Goal: Information Seeking & Learning: Learn about a topic

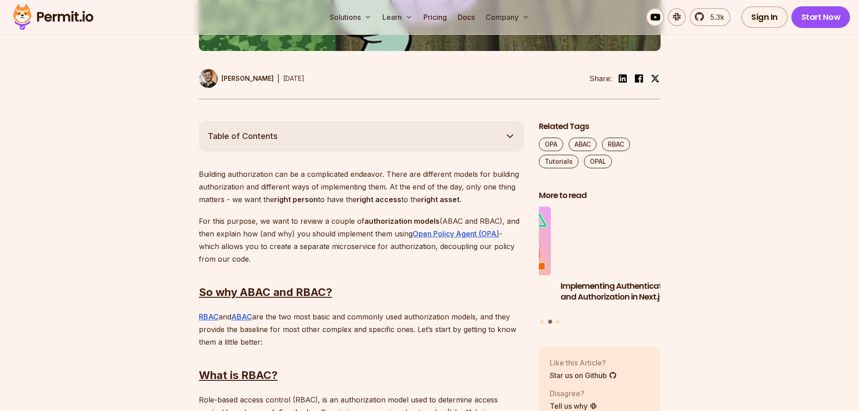
scroll to position [451, 0]
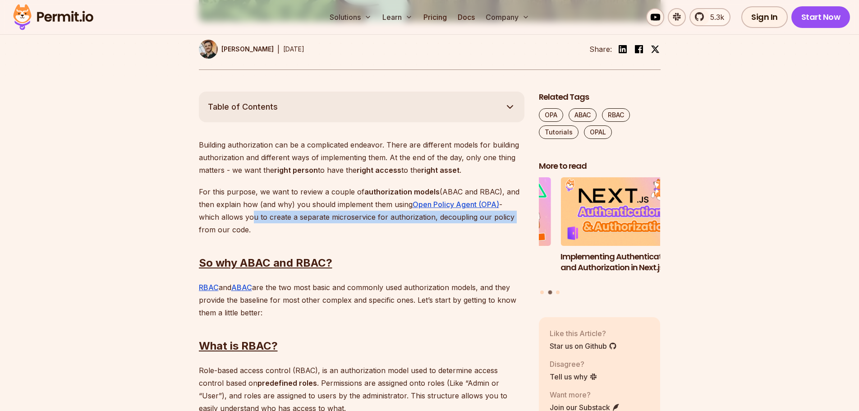
drag, startPoint x: 247, startPoint y: 217, endPoint x: 514, endPoint y: 216, distance: 267.3
click at [514, 216] on p "For this purpose, we want to review a couple of authorization models (ABAC and …" at bounding box center [362, 210] width 326 height 50
click at [356, 217] on p "For this purpose, we want to review a couple of authorization models (ABAC and …" at bounding box center [362, 210] width 326 height 50
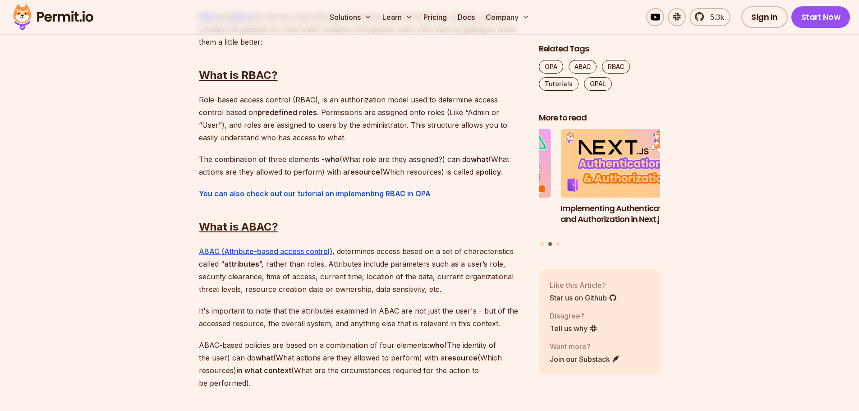
scroll to position [766, 0]
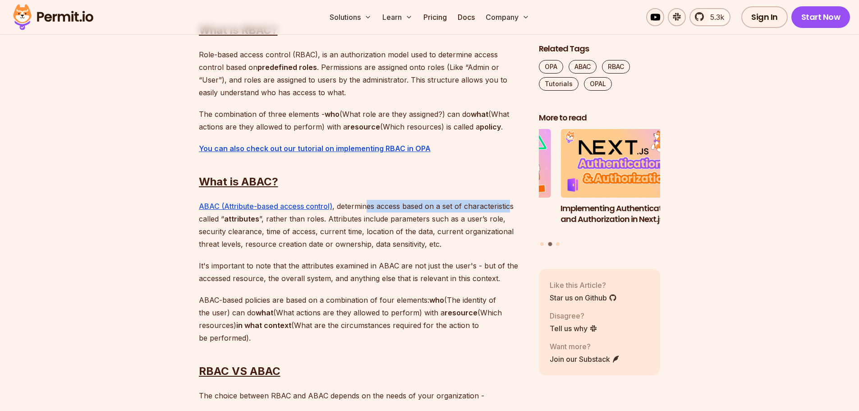
drag, startPoint x: 369, startPoint y: 206, endPoint x: 509, endPoint y: 206, distance: 140.7
click at [509, 206] on p "ABAC (Attribute-based access control) , determines access based on a set of cha…" at bounding box center [362, 225] width 326 height 50
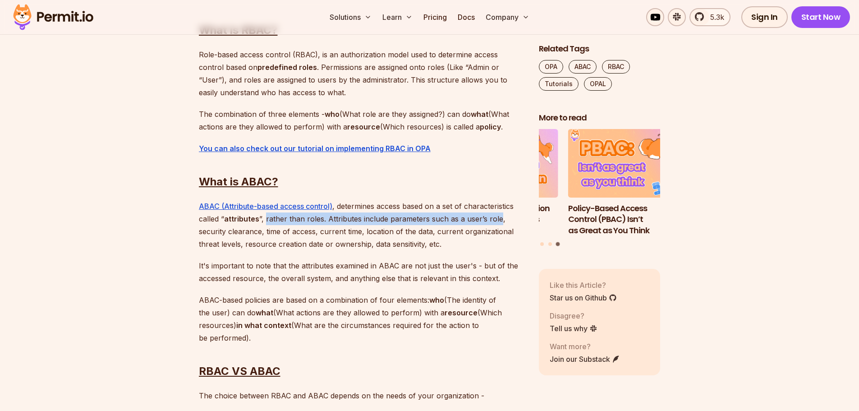
drag, startPoint x: 264, startPoint y: 221, endPoint x: 497, endPoint y: 221, distance: 233.1
click at [497, 221] on p "ABAC (Attribute-based access control) , determines access based on a set of cha…" at bounding box center [362, 225] width 326 height 50
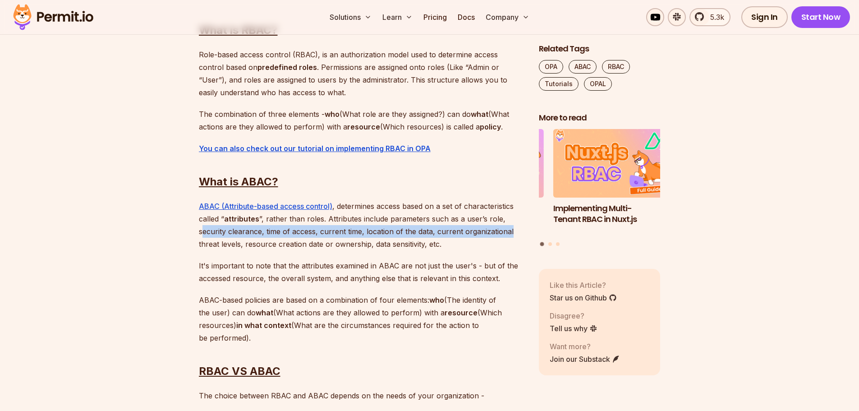
drag, startPoint x: 201, startPoint y: 233, endPoint x: 509, endPoint y: 232, distance: 308.8
click at [509, 232] on p "ABAC (Attribute-based access control) , determines access based on a set of cha…" at bounding box center [362, 225] width 326 height 50
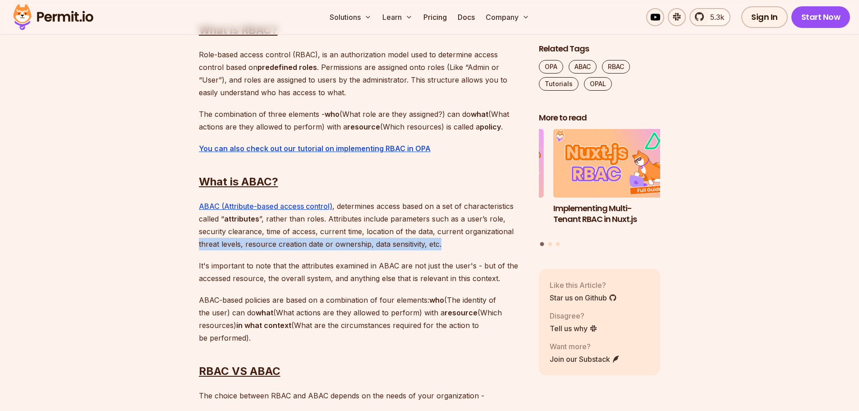
drag, startPoint x: 198, startPoint y: 244, endPoint x: 441, endPoint y: 244, distance: 242.6
click at [441, 244] on p "ABAC (Attribute-based access control) , determines access based on a set of cha…" at bounding box center [362, 225] width 326 height 50
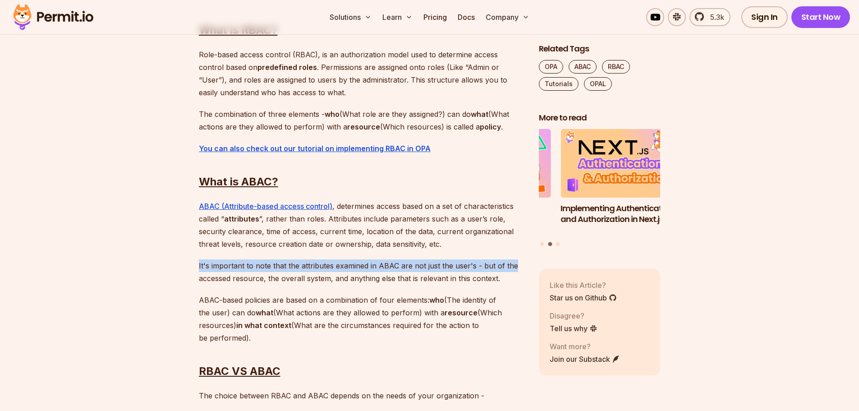
drag, startPoint x: 199, startPoint y: 265, endPoint x: 512, endPoint y: 267, distance: 312.9
click at [512, 267] on p "It's important to note that the attributes examined in ABAC are not just the us…" at bounding box center [362, 271] width 326 height 25
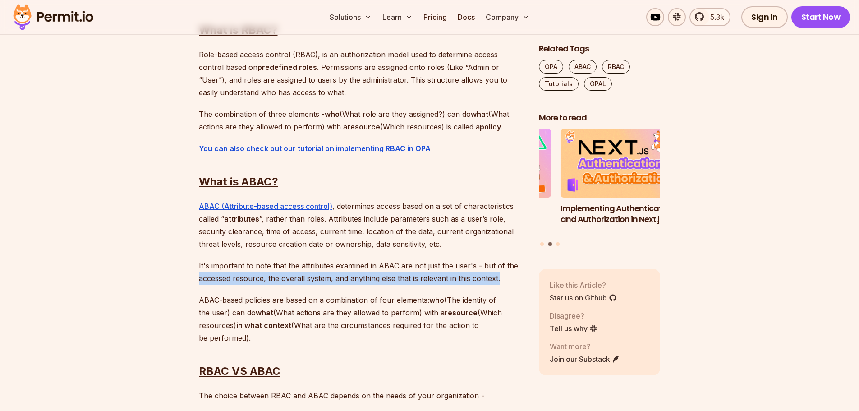
drag, startPoint x: 200, startPoint y: 279, endPoint x: 498, endPoint y: 279, distance: 298.0
click at [498, 279] on p "It's important to note that the attributes examined in ABAC are not just the us…" at bounding box center [362, 271] width 326 height 25
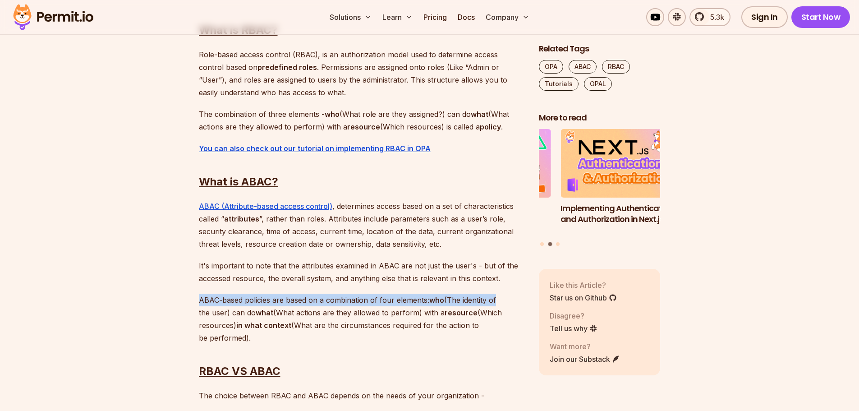
drag, startPoint x: 197, startPoint y: 299, endPoint x: 498, endPoint y: 303, distance: 301.2
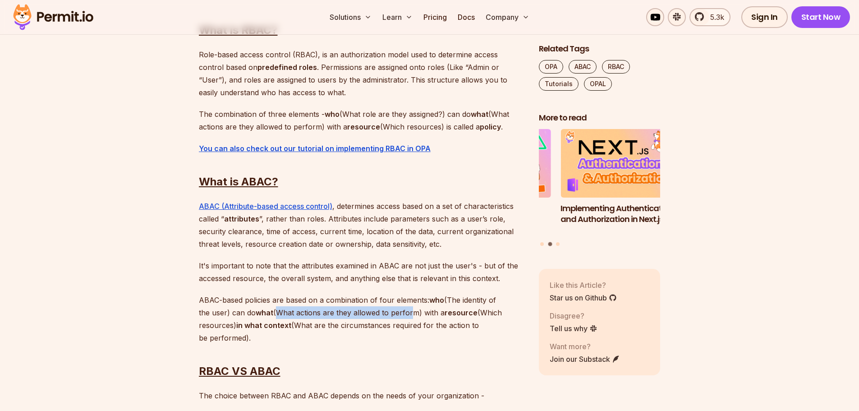
drag, startPoint x: 280, startPoint y: 313, endPoint x: 414, endPoint y: 313, distance: 133.9
click at [414, 313] on p "ABAC-based policies are based on a combination of four elements: who (The ident…" at bounding box center [362, 318] width 326 height 50
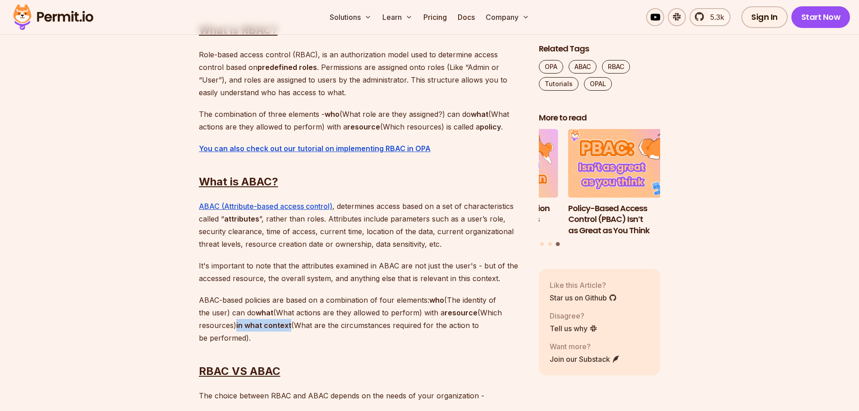
drag, startPoint x: 237, startPoint y: 325, endPoint x: 289, endPoint y: 328, distance: 52.4
click at [289, 328] on strong "in what context" at bounding box center [263, 325] width 55 height 9
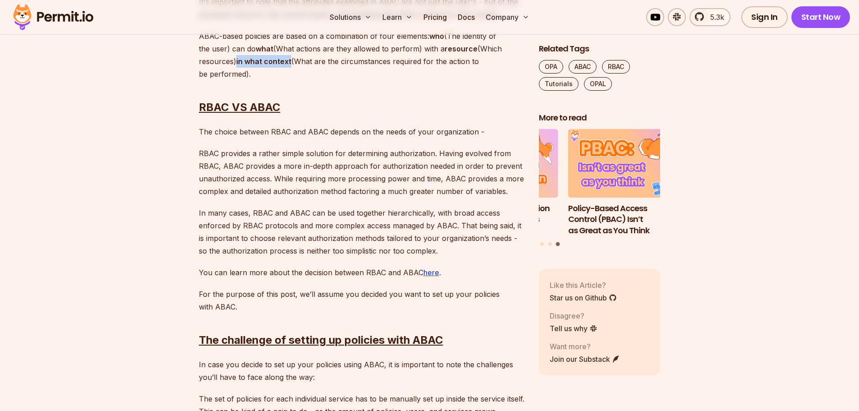
scroll to position [1037, 0]
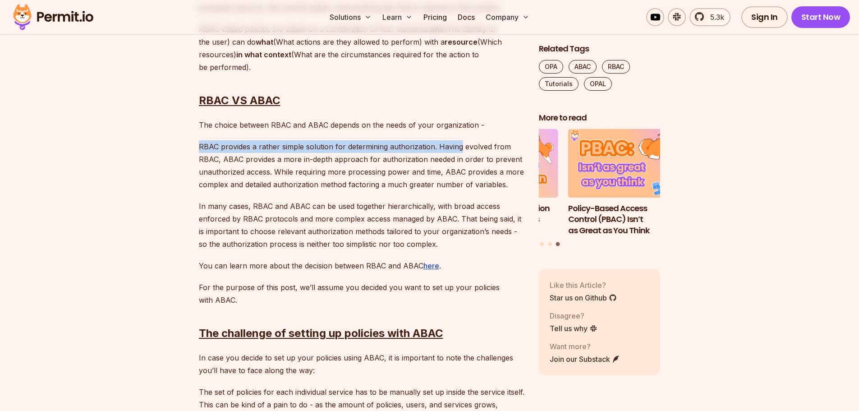
drag, startPoint x: 200, startPoint y: 146, endPoint x: 460, endPoint y: 150, distance: 259.7
click at [460, 150] on p "RBAC provides a rather simple solution for determining authorization. Having ev…" at bounding box center [362, 165] width 326 height 50
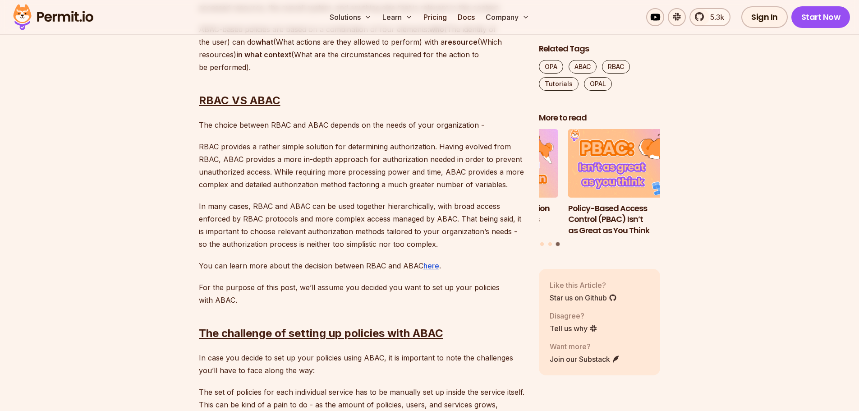
click at [329, 190] on p "RBAC provides a rather simple solution for determining authorization. Having ev…" at bounding box center [362, 165] width 326 height 50
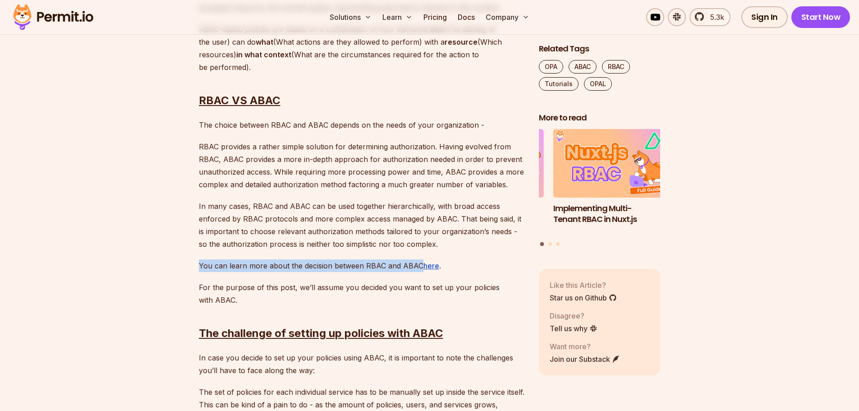
drag, startPoint x: 199, startPoint y: 264, endPoint x: 417, endPoint y: 270, distance: 217.8
click at [417, 270] on p "⁠You can learn more about the decision between RBAC and ABAC here ." at bounding box center [362, 265] width 326 height 13
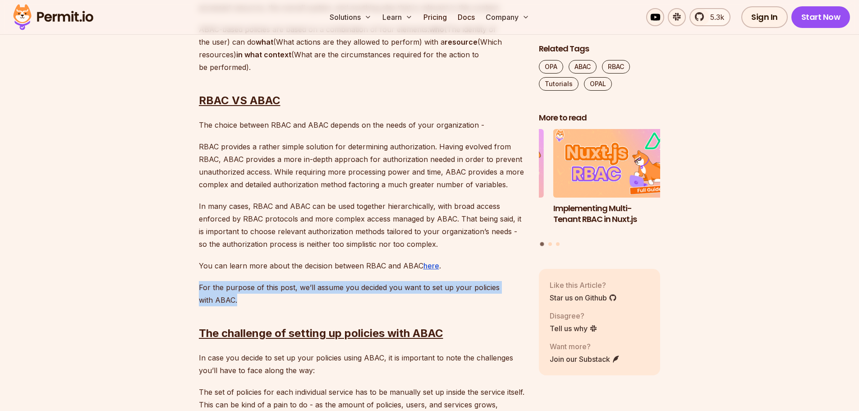
drag, startPoint x: 220, startPoint y: 291, endPoint x: 237, endPoint y: 306, distance: 22.4
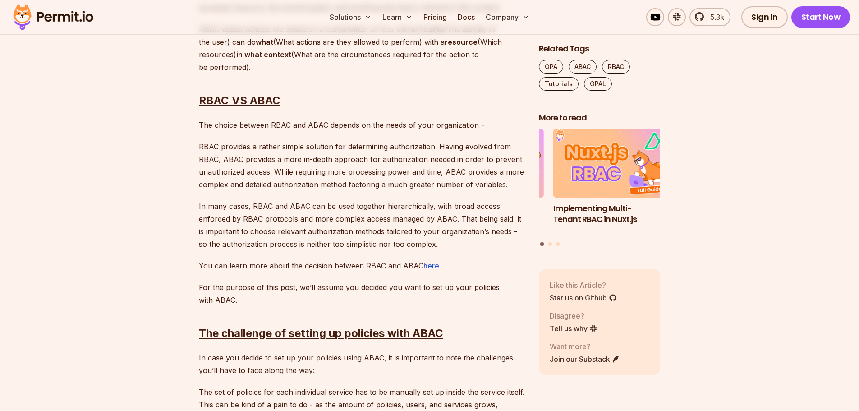
click at [317, 294] on h2 "The challenge of setting up policies with ABAC" at bounding box center [362, 315] width 326 height 50
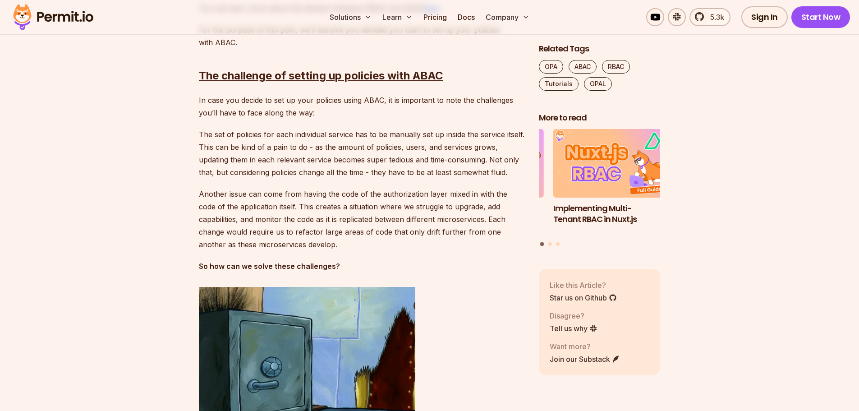
scroll to position [1307, 0]
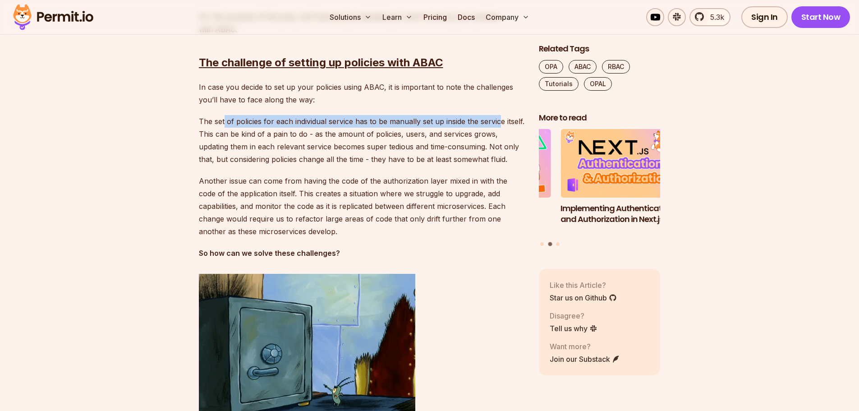
drag, startPoint x: 223, startPoint y: 119, endPoint x: 500, endPoint y: 122, distance: 276.8
click at [500, 122] on p "The set of policies for each individual service has to be manually set up insid…" at bounding box center [362, 140] width 326 height 50
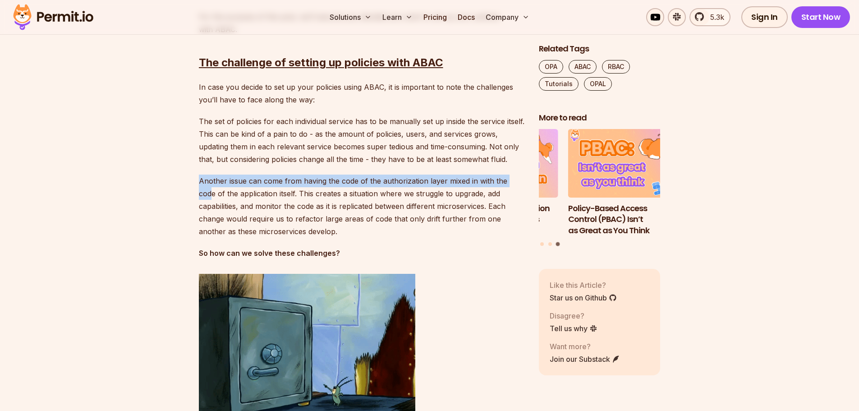
drag, startPoint x: 196, startPoint y: 182, endPoint x: 517, endPoint y: 182, distance: 321.4
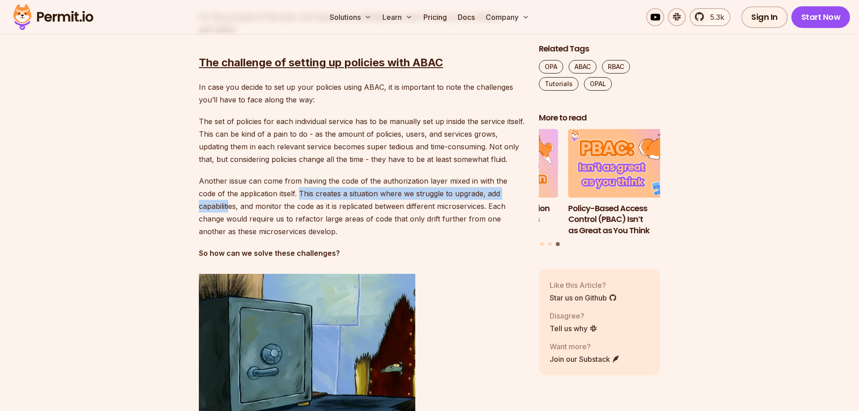
drag, startPoint x: 302, startPoint y: 193, endPoint x: 513, endPoint y: 197, distance: 211.0
click at [513, 197] on p "Another issue can come from having the code of the authorization layer mixed in…" at bounding box center [362, 205] width 326 height 63
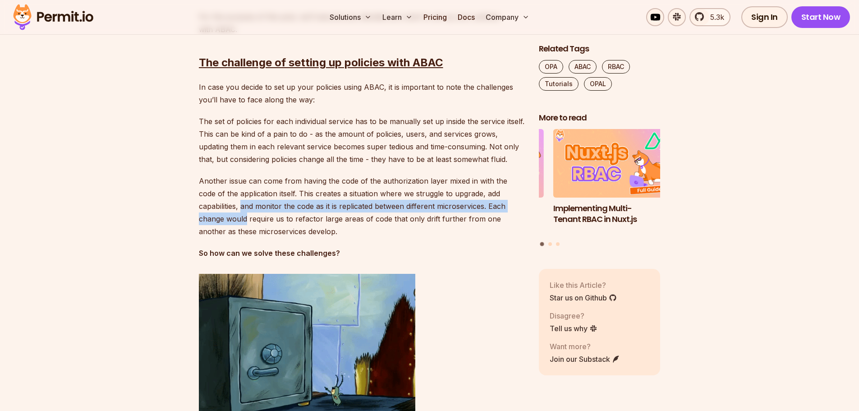
drag, startPoint x: 199, startPoint y: 205, endPoint x: 512, endPoint y: 209, distance: 312.9
click at [512, 209] on p "Another issue can come from having the code of the authorization layer mixed in…" at bounding box center [362, 205] width 326 height 63
drag, startPoint x: 280, startPoint y: 232, endPoint x: 200, endPoint y: 184, distance: 92.8
click at [200, 184] on p "Another issue can come from having the code of the authorization layer mixed in…" at bounding box center [362, 205] width 326 height 63
click at [206, 192] on p "Another issue can come from having the code of the authorization layer mixed in…" at bounding box center [362, 205] width 326 height 63
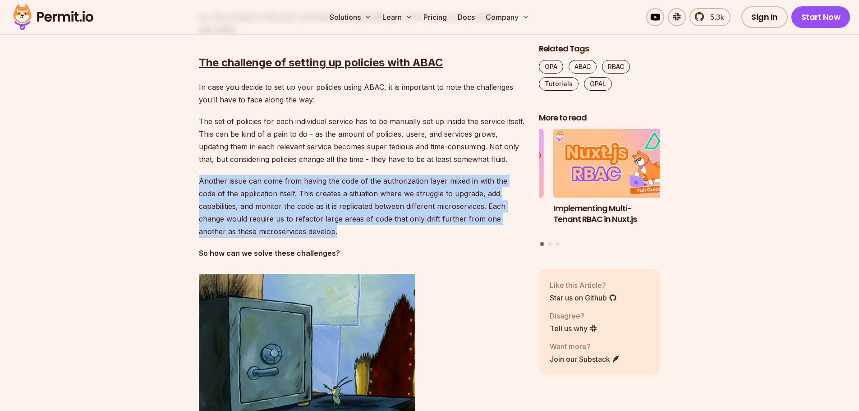
drag, startPoint x: 200, startPoint y: 181, endPoint x: 277, endPoint y: 232, distance: 93.0
click at [277, 232] on p "Another issue can come from having the code of the authorization layer mixed in…" at bounding box center [362, 205] width 326 height 63
click at [230, 230] on p "Another issue can come from having the code of the authorization layer mixed in…" at bounding box center [362, 205] width 326 height 63
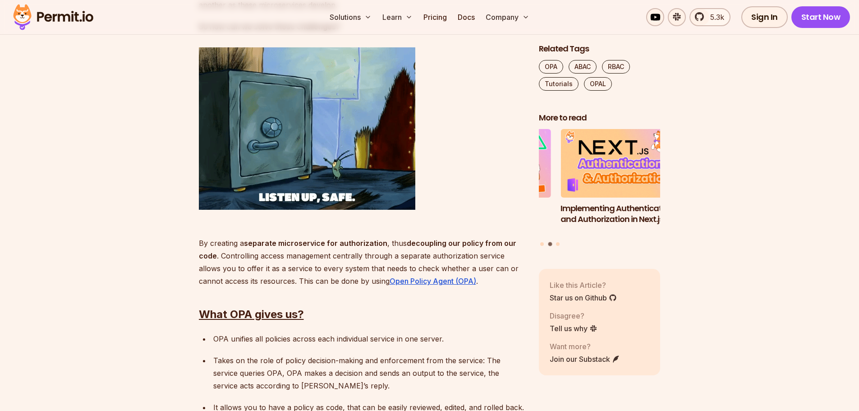
scroll to position [1533, 0]
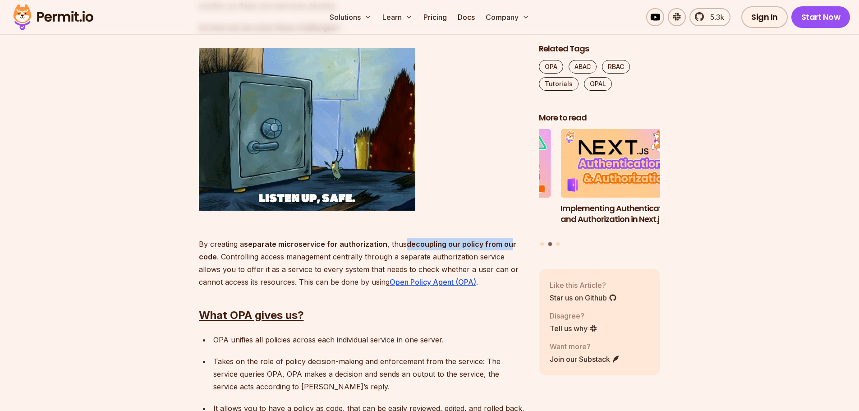
drag, startPoint x: 404, startPoint y: 242, endPoint x: 508, endPoint y: 243, distance: 104.1
click at [508, 243] on strong "decoupling our policy from our code" at bounding box center [357, 250] width 317 height 22
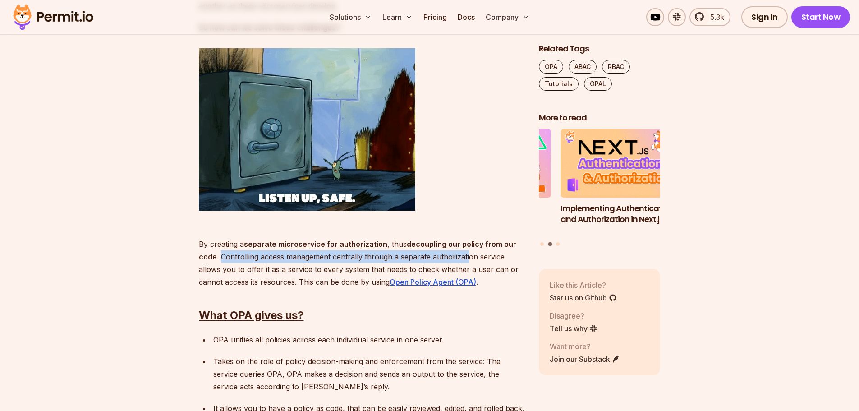
drag, startPoint x: 221, startPoint y: 257, endPoint x: 466, endPoint y: 257, distance: 244.8
click at [466, 257] on p "By creating a separate microservice for authorization , thus decoupling our pol…" at bounding box center [362, 256] width 326 height 63
click at [353, 257] on p "By creating a separate microservice for authorization , thus decoupling our pol…" at bounding box center [362, 256] width 326 height 63
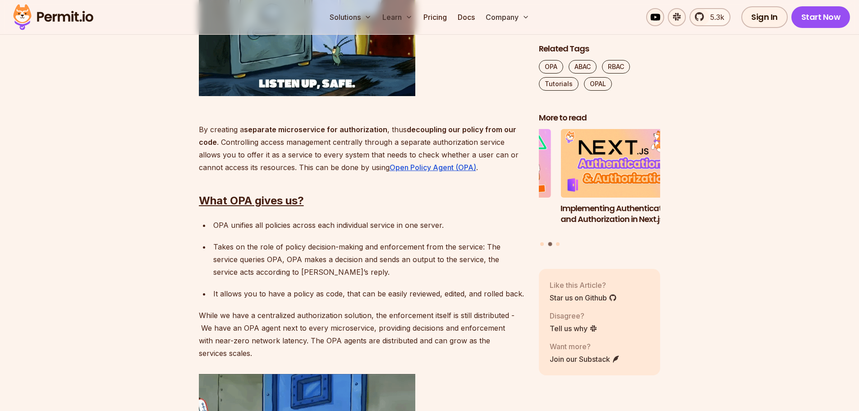
scroll to position [1668, 0]
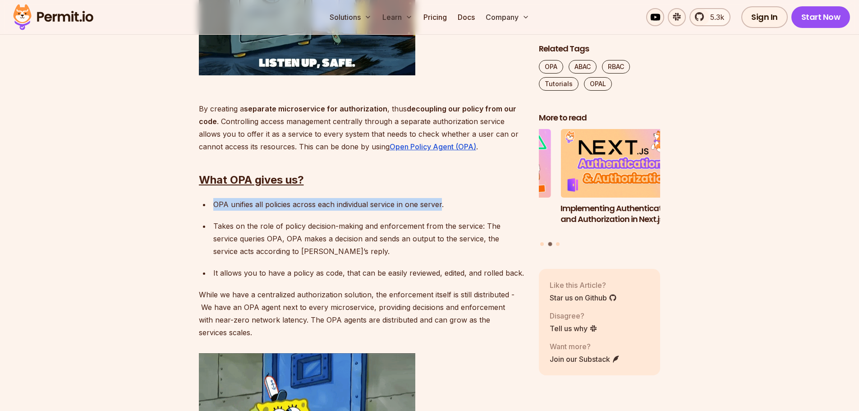
drag, startPoint x: 213, startPoint y: 206, endPoint x: 440, endPoint y: 206, distance: 227.7
click at [440, 206] on div "OPA unifies all policies across each individual service in one server." at bounding box center [368, 204] width 311 height 13
click at [280, 204] on div "OPA unifies all policies across each individual service in one server." at bounding box center [368, 204] width 311 height 13
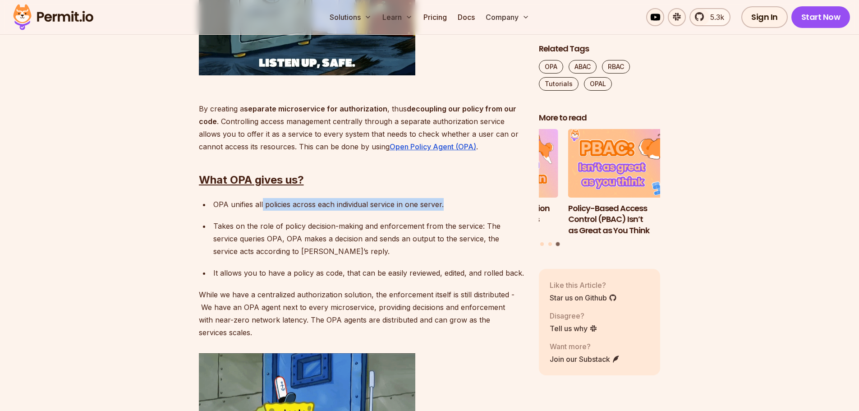
drag, startPoint x: 262, startPoint y: 203, endPoint x: 446, endPoint y: 203, distance: 183.9
click at [446, 203] on div "OPA unifies all policies across each individual service in one server." at bounding box center [368, 204] width 311 height 13
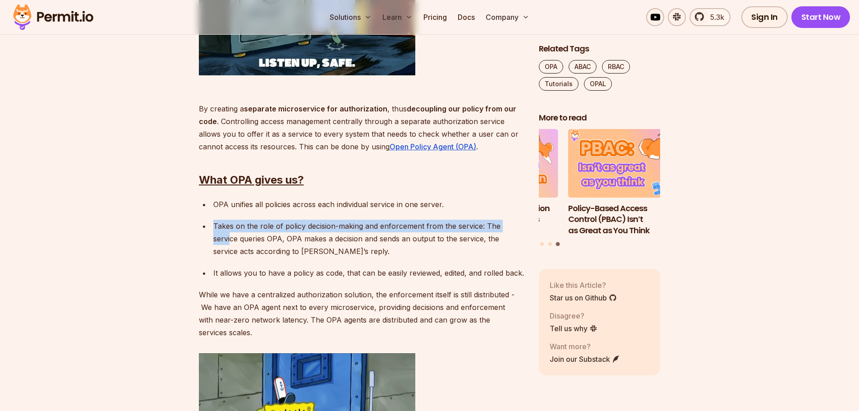
drag, startPoint x: 212, startPoint y: 226, endPoint x: 514, endPoint y: 229, distance: 302.1
click at [514, 229] on li "Takes on the role of policy decision-making and enforcement from the service: T…" at bounding box center [368, 239] width 314 height 38
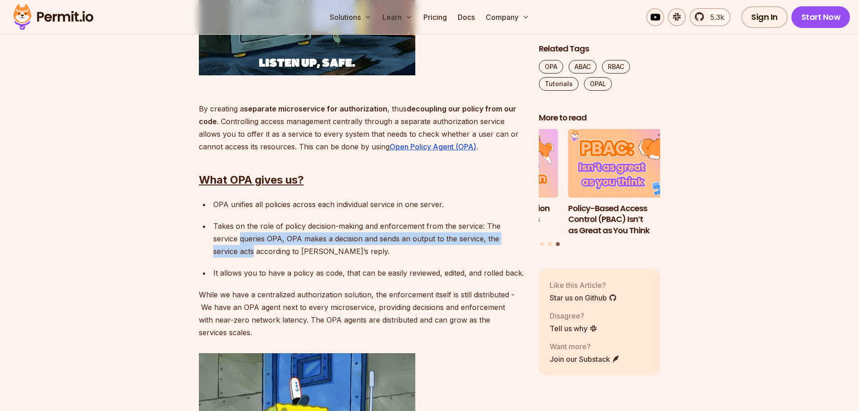
drag, startPoint x: 212, startPoint y: 240, endPoint x: 513, endPoint y: 241, distance: 300.7
click at [513, 241] on li "Takes on the role of policy decision-making and enforcement from the service: T…" at bounding box center [368, 239] width 314 height 38
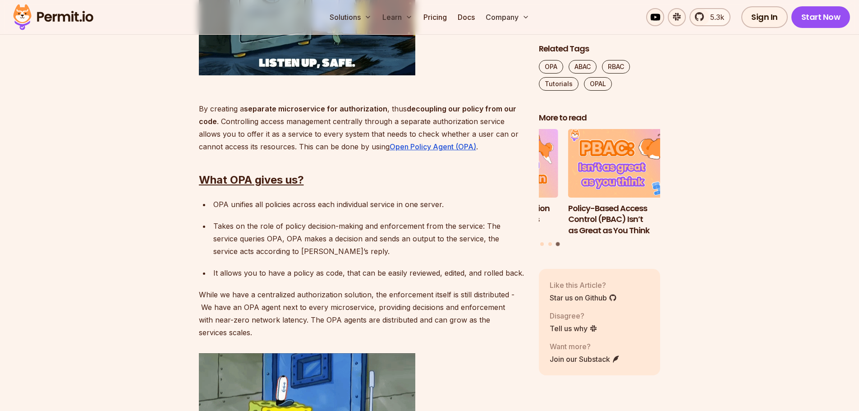
click at [387, 250] on p "Takes on the role of policy decision-making and enforcement from the service: T…" at bounding box center [368, 239] width 311 height 38
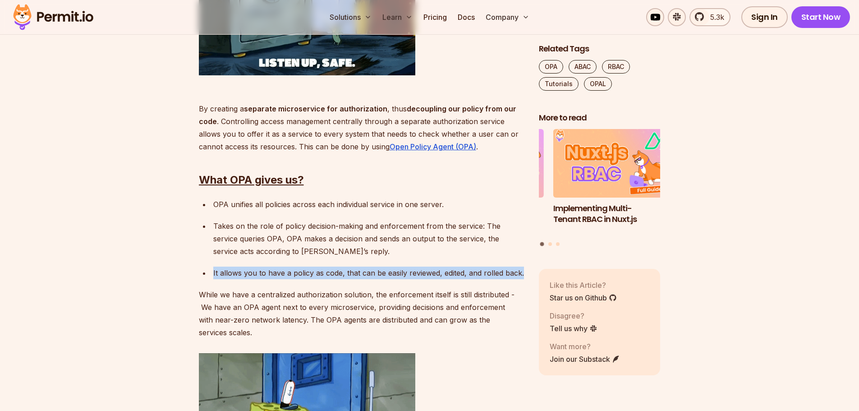
drag, startPoint x: 211, startPoint y: 272, endPoint x: 523, endPoint y: 272, distance: 312.0
click at [523, 272] on li "It allows you to have a policy as code, that can be easily reviewed, edited, an…" at bounding box center [368, 272] width 314 height 13
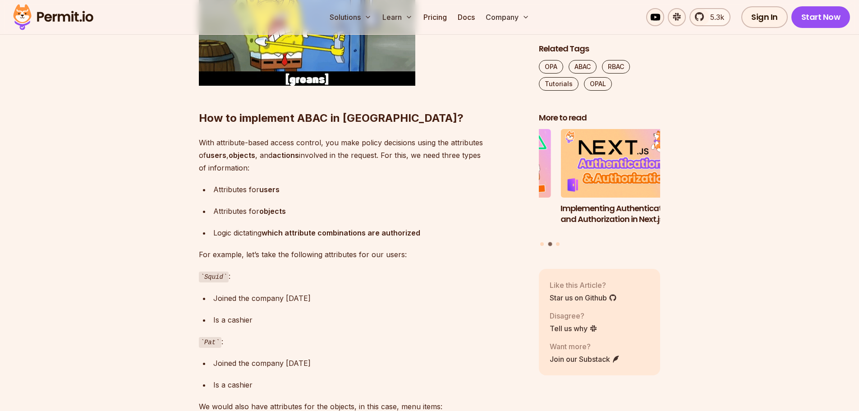
scroll to position [2074, 0]
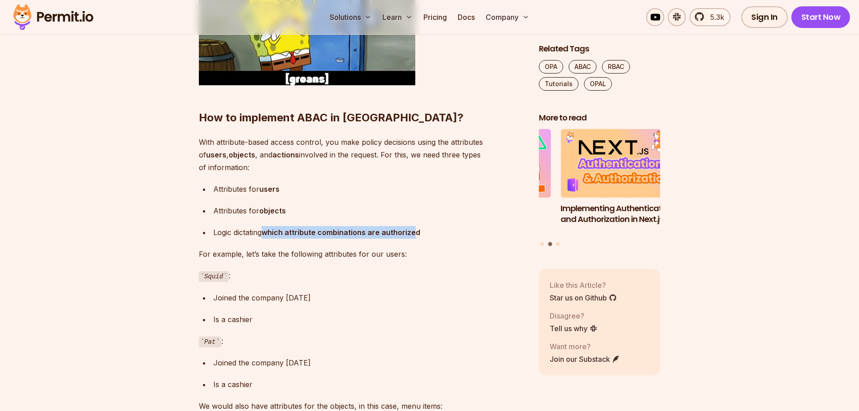
drag, startPoint x: 267, startPoint y: 232, endPoint x: 415, endPoint y: 232, distance: 148.3
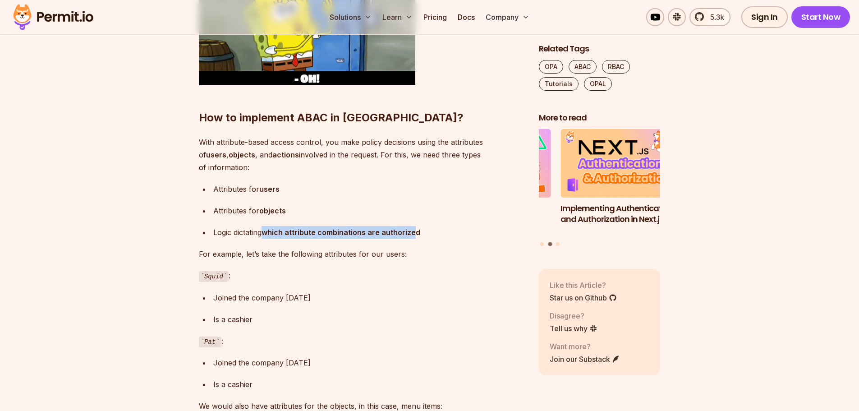
click at [415, 232] on strong "which attribute combinations are authorized" at bounding box center [340, 232] width 159 height 9
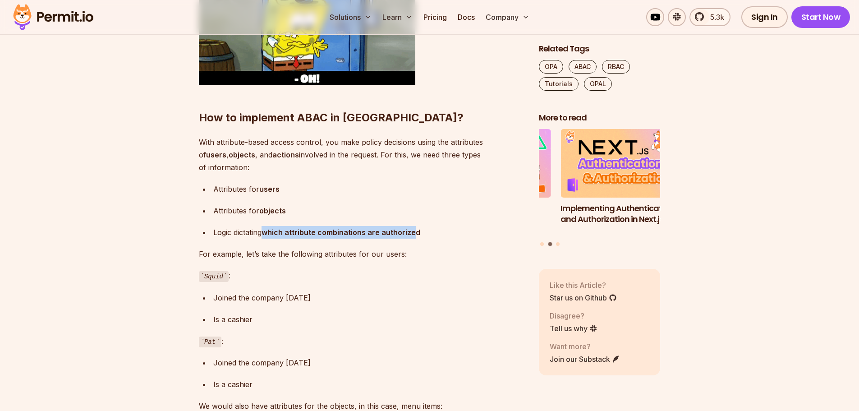
click at [346, 231] on strong "which attribute combinations are authorized" at bounding box center [340, 232] width 159 height 9
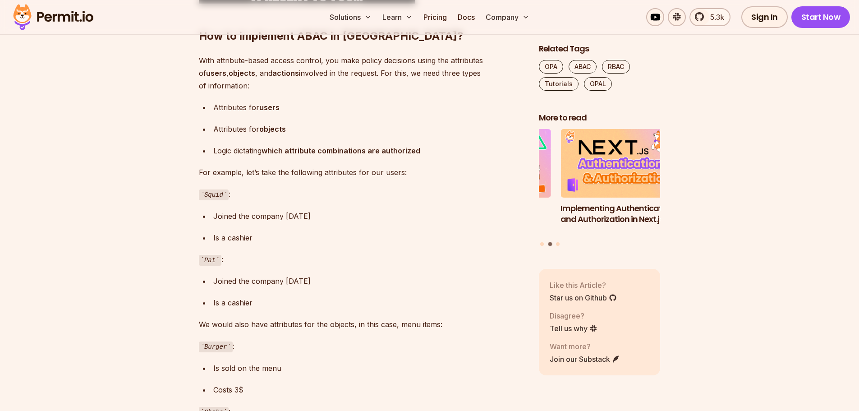
scroll to position [2164, 0]
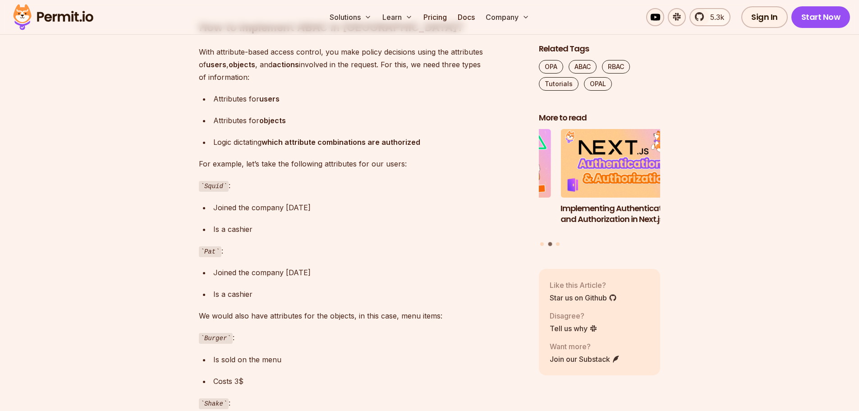
drag, startPoint x: 257, startPoint y: 209, endPoint x: 327, endPoint y: 209, distance: 70.3
click at [327, 209] on div "Joined the company [DATE]" at bounding box center [368, 207] width 311 height 13
drag, startPoint x: 213, startPoint y: 230, endPoint x: 272, endPoint y: 230, distance: 59.1
click at [272, 230] on div "Is a cashier" at bounding box center [368, 229] width 311 height 13
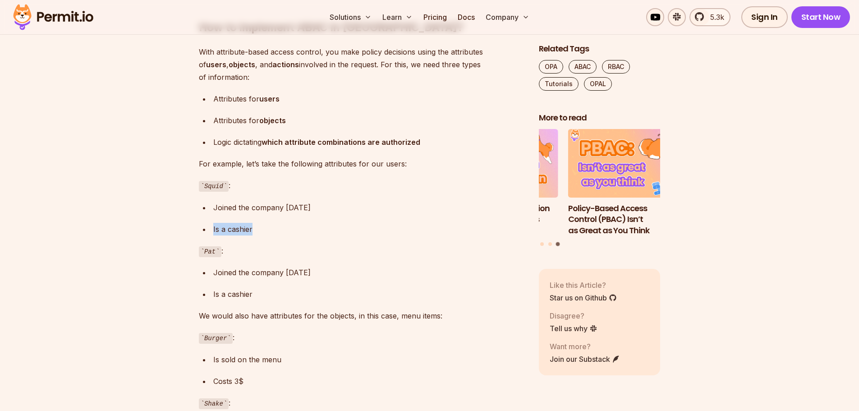
drag, startPoint x: 223, startPoint y: 273, endPoint x: 320, endPoint y: 273, distance: 97.4
click at [320, 273] on div "Joined the company [DATE]" at bounding box center [368, 272] width 311 height 13
drag, startPoint x: 217, startPoint y: 296, endPoint x: 270, endPoint y: 296, distance: 53.2
click at [270, 296] on li "Is a cashier" at bounding box center [368, 294] width 314 height 13
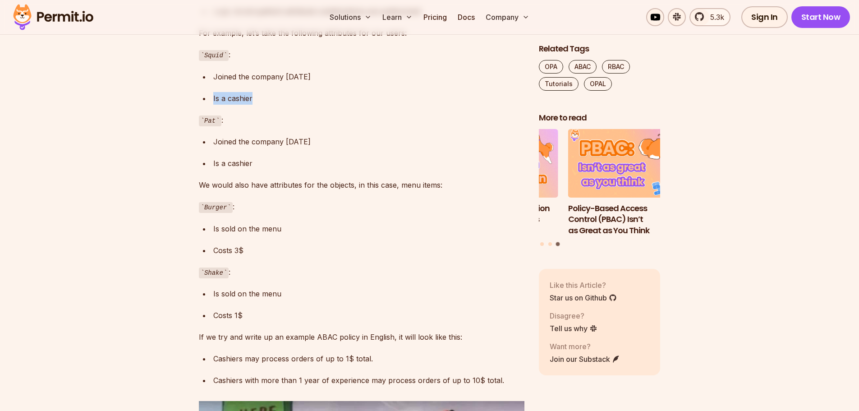
scroll to position [2299, 0]
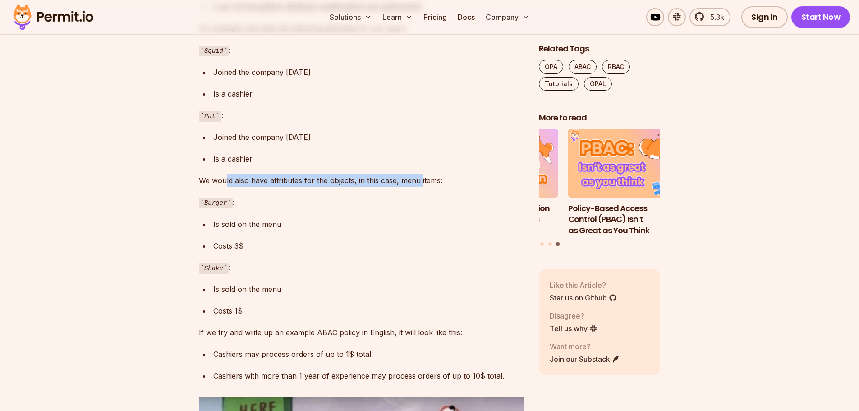
drag, startPoint x: 284, startPoint y: 181, endPoint x: 419, endPoint y: 180, distance: 134.8
click at [419, 180] on p "We would also have attributes for the objects, in this case, menu items:" at bounding box center [362, 180] width 326 height 13
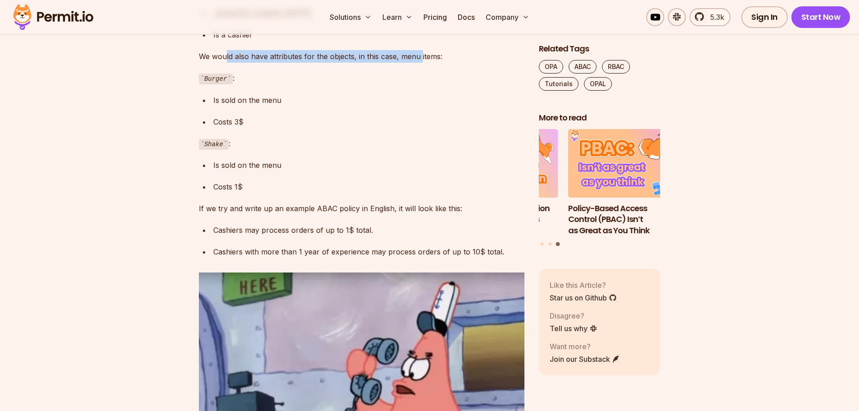
scroll to position [2435, 0]
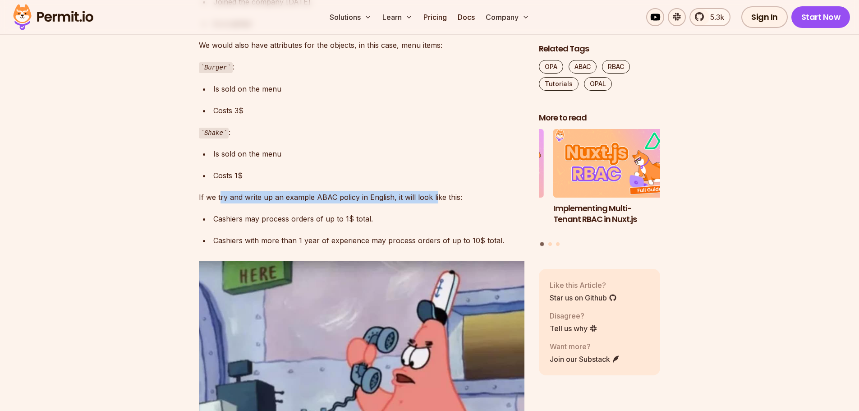
drag, startPoint x: 219, startPoint y: 197, endPoint x: 435, endPoint y: 197, distance: 216.4
click at [435, 197] on p "If we try and write up an example ABAC policy in English, it will look like thi…" at bounding box center [362, 197] width 326 height 13
click at [368, 197] on p "If we try and write up an example ABAC policy in English, it will look like thi…" at bounding box center [362, 197] width 326 height 13
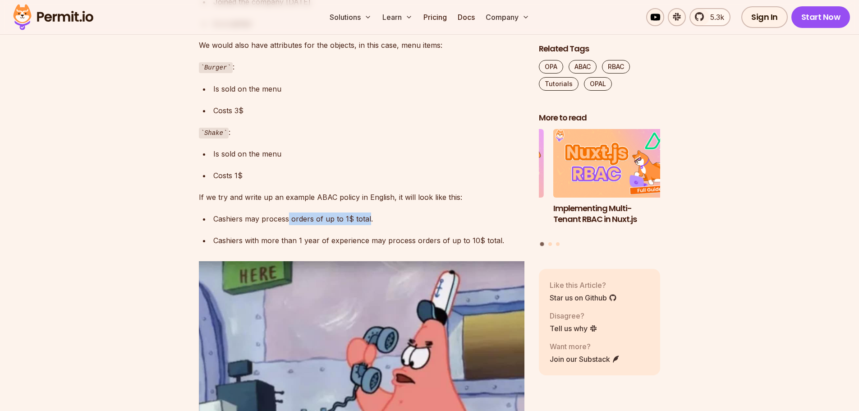
drag, startPoint x: 288, startPoint y: 221, endPoint x: 367, endPoint y: 220, distance: 79.4
click at [367, 220] on div "Cashiers may process orders of up to 1$ total." at bounding box center [368, 218] width 311 height 13
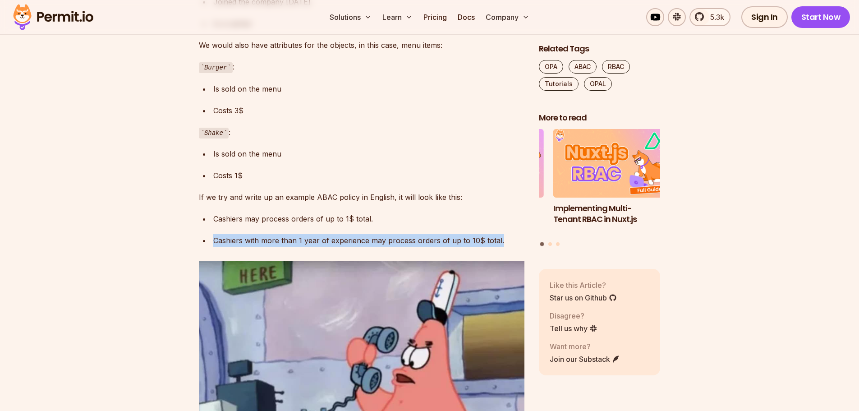
drag, startPoint x: 214, startPoint y: 241, endPoint x: 497, endPoint y: 244, distance: 282.7
click at [497, 244] on div "Cashiers with more than 1 year of experience may process orders of up to 10$ to…" at bounding box center [368, 240] width 311 height 13
click at [400, 236] on div "Cashiers with more than 1 year of experience may process orders of up to 10$ to…" at bounding box center [368, 240] width 311 height 13
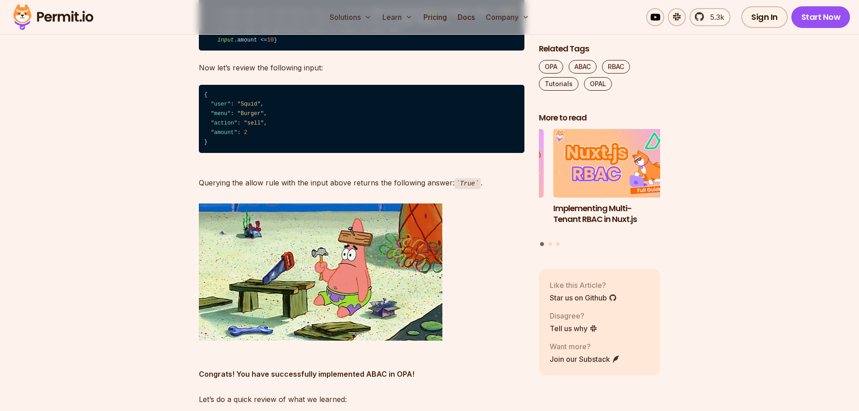
scroll to position [3066, 0]
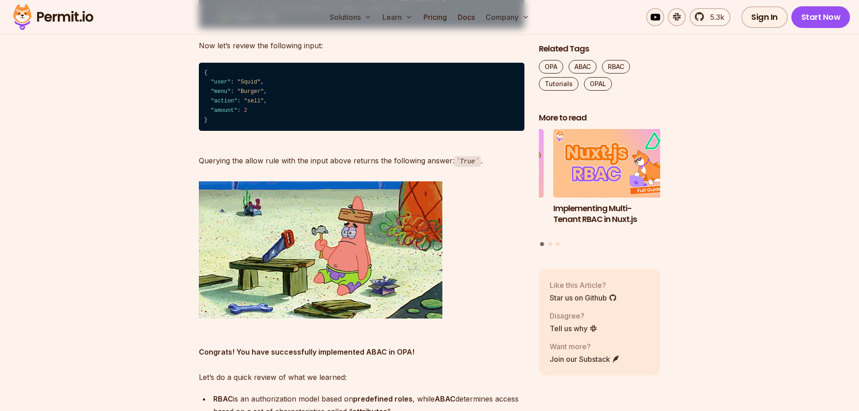
drag, startPoint x: 230, startPoint y: 177, endPoint x: 238, endPoint y: 177, distance: 8.1
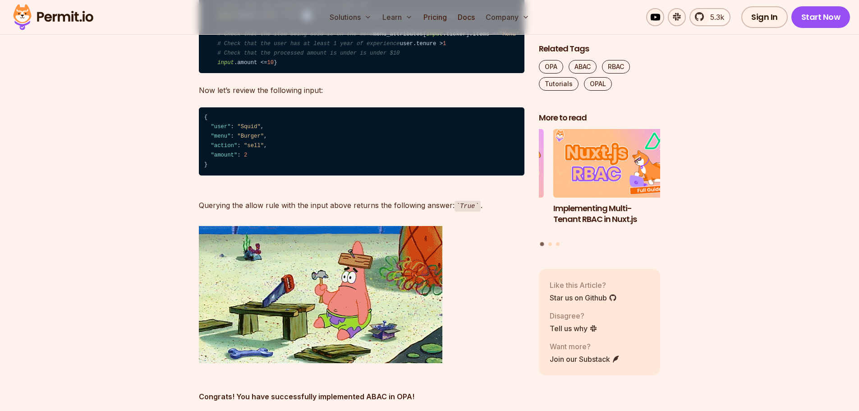
scroll to position [3021, 0]
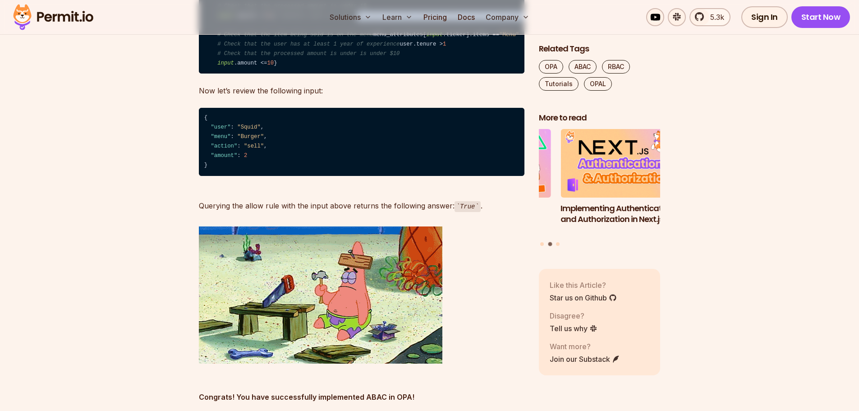
drag, startPoint x: 280, startPoint y: 225, endPoint x: 434, endPoint y: 225, distance: 154.6
click at [434, 19] on span "# Cashiers with 1=> year of experience may ⁠process orders of up to 10$ total." at bounding box center [401, 16] width 255 height 6
click at [390, 19] on span "# Cashiers with 1=> year of experience may ⁠process orders of up to 10$ total." at bounding box center [401, 16] width 255 height 6
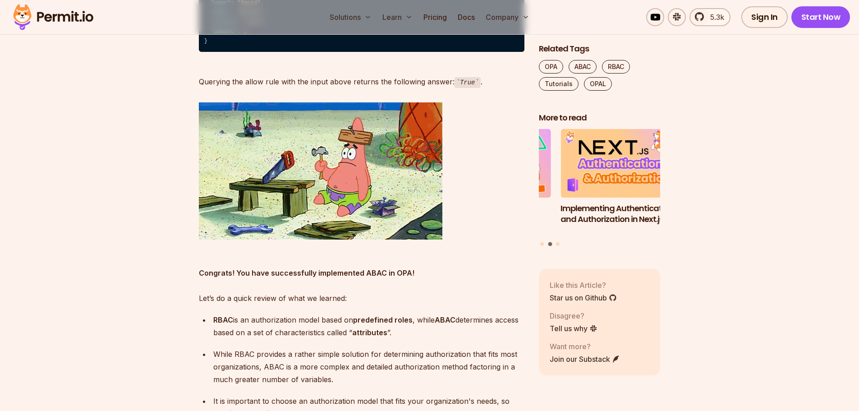
scroll to position [3156, 0]
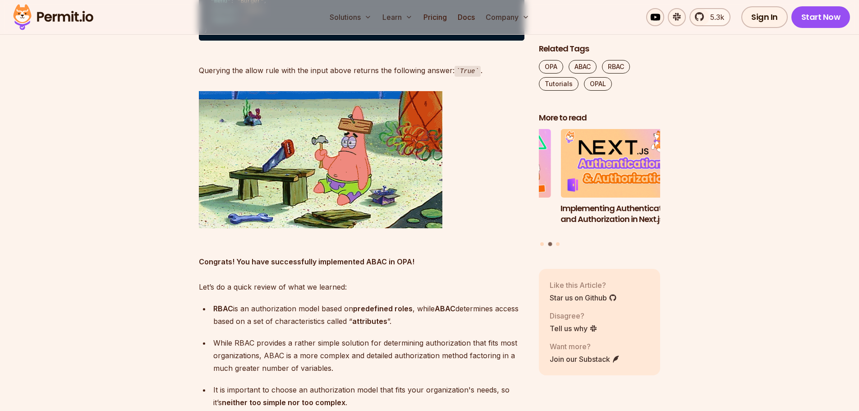
drag, startPoint x: 254, startPoint y: 190, endPoint x: 381, endPoint y: 192, distance: 126.7
drag, startPoint x: 229, startPoint y: 241, endPoint x: 321, endPoint y: 240, distance: 92.4
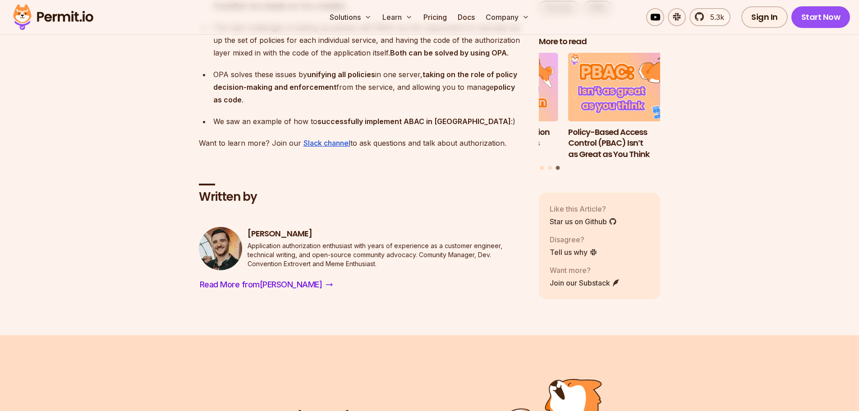
scroll to position [3562, 0]
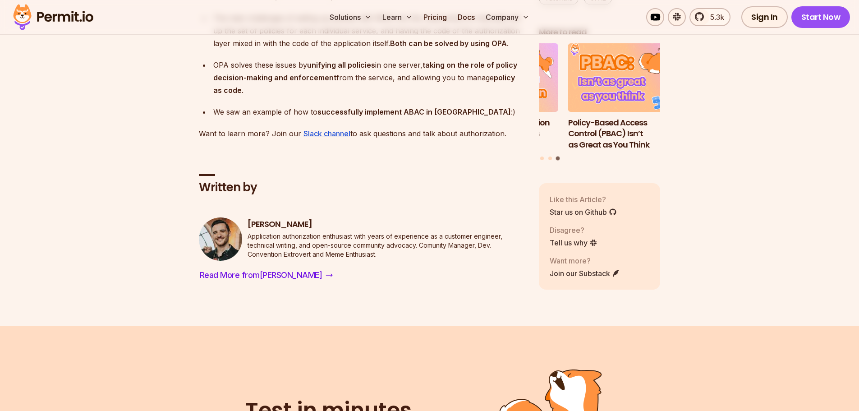
drag, startPoint x: 275, startPoint y: 187, endPoint x: 518, endPoint y: 187, distance: 243.0
drag, startPoint x: 239, startPoint y: 199, endPoint x: 388, endPoint y: 199, distance: 149.2
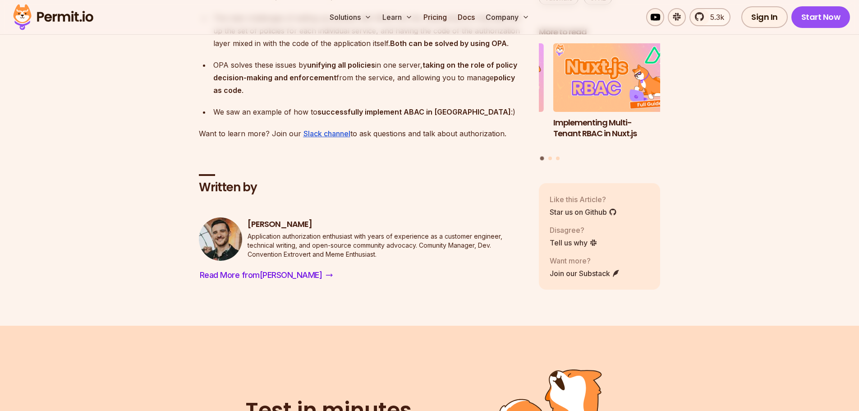
drag, startPoint x: 230, startPoint y: 221, endPoint x: 506, endPoint y: 221, distance: 275.9
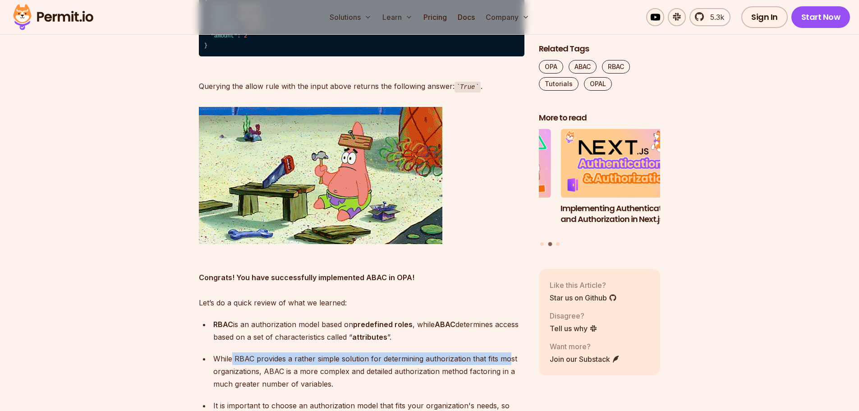
scroll to position [3156, 0]
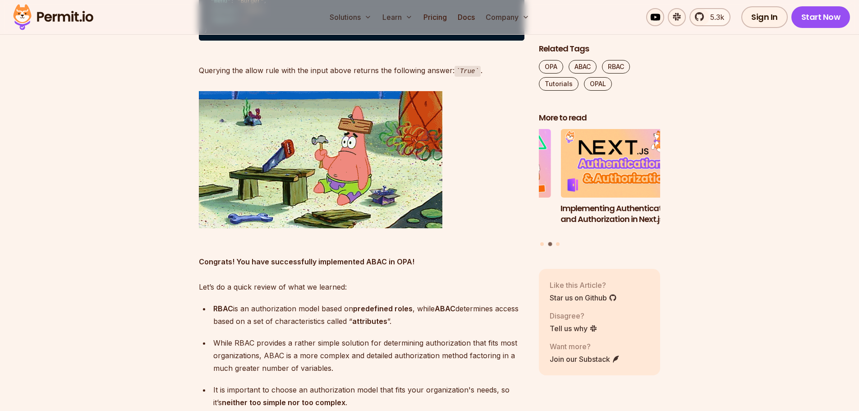
drag, startPoint x: 238, startPoint y: 153, endPoint x: 359, endPoint y: 153, distance: 120.8
drag, startPoint x: 279, startPoint y: 155, endPoint x: 359, endPoint y: 152, distance: 80.7
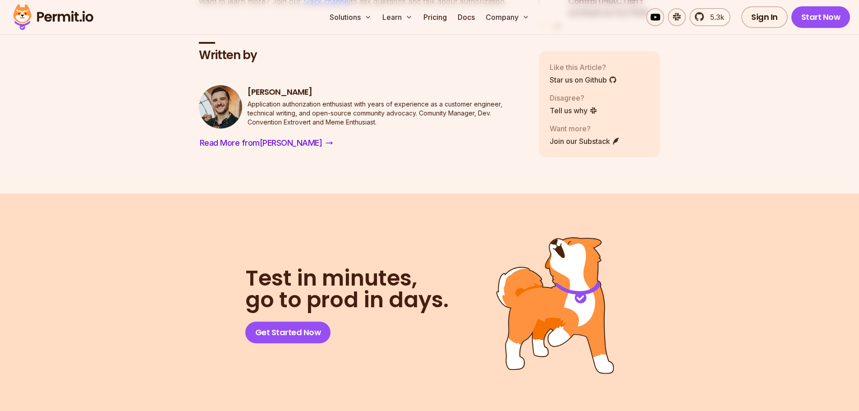
scroll to position [3697, 0]
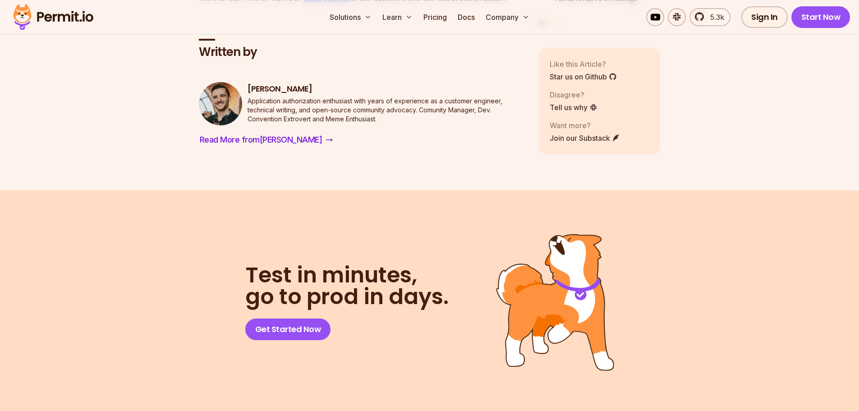
drag, startPoint x: 390, startPoint y: 191, endPoint x: 504, endPoint y: 192, distance: 113.6
drag, startPoint x: 234, startPoint y: 215, endPoint x: 494, endPoint y: 215, distance: 260.6
drag, startPoint x: 227, startPoint y: 227, endPoint x: 450, endPoint y: 227, distance: 223.6
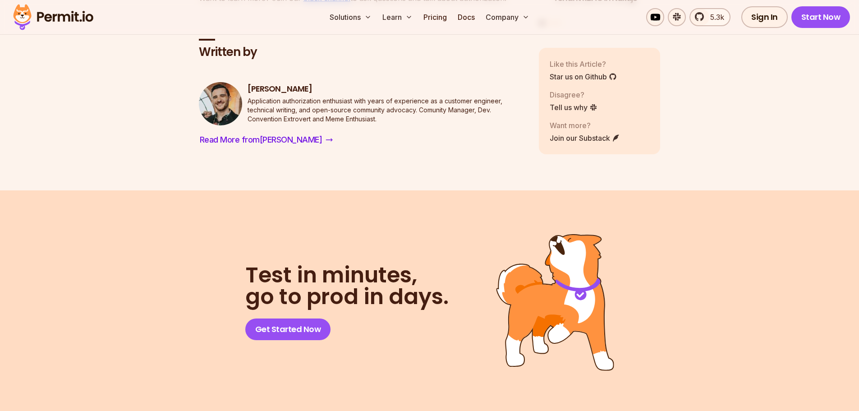
drag, startPoint x: 318, startPoint y: 260, endPoint x: 444, endPoint y: 260, distance: 126.2
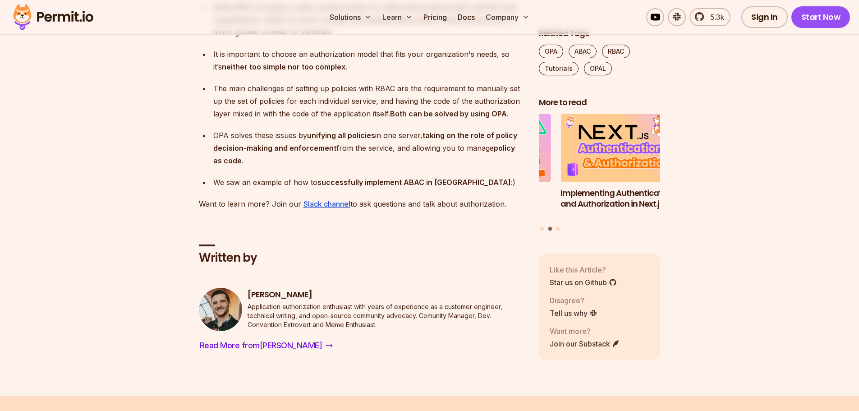
scroll to position [3471, 0]
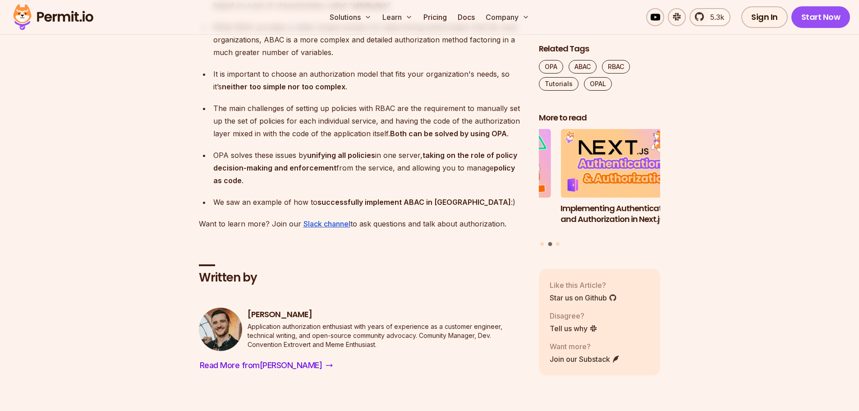
drag, startPoint x: 234, startPoint y: 231, endPoint x: 417, endPoint y: 231, distance: 182.1
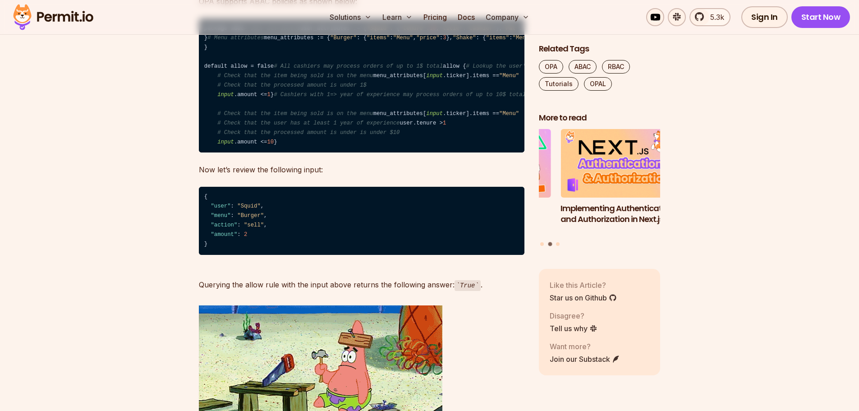
scroll to position [2840, 0]
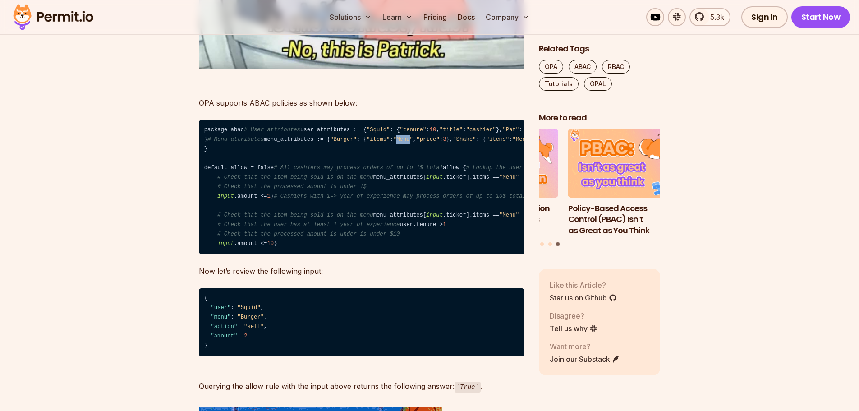
drag, startPoint x: 280, startPoint y: 225, endPoint x: 291, endPoint y: 225, distance: 10.8
click at [393, 142] on span ""Menu"" at bounding box center [403, 139] width 20 height 6
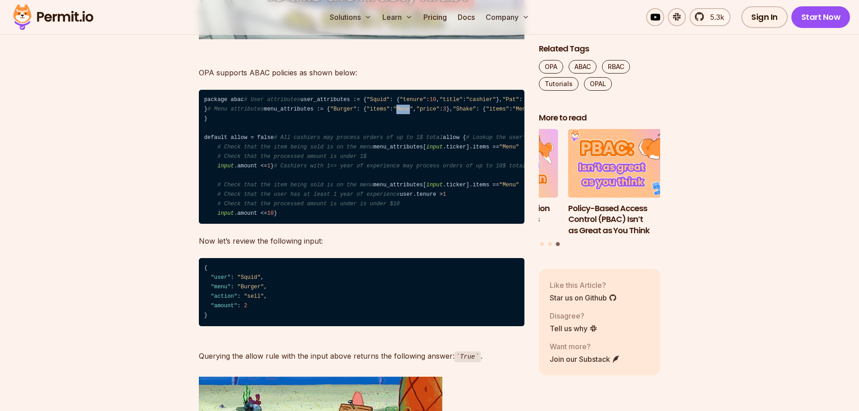
scroll to position [2885, 0]
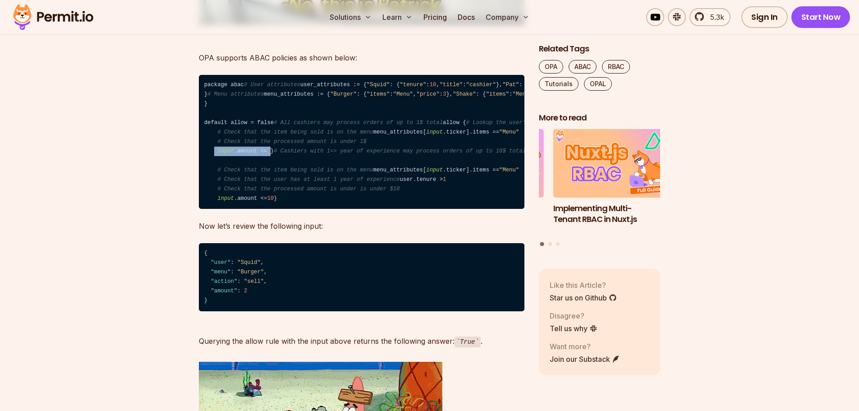
drag, startPoint x: 268, startPoint y: 321, endPoint x: 214, endPoint y: 323, distance: 54.1
click at [214, 209] on code "package abac # User attributes user_attributes := { "Squid" : { "tenure" : 10 ,…" at bounding box center [362, 142] width 326 height 134
click at [221, 154] on span "input" at bounding box center [225, 151] width 17 height 6
drag, startPoint x: 217, startPoint y: 323, endPoint x: 267, endPoint y: 323, distance: 50.0
click at [267, 209] on code "package abac # User attributes user_attributes := { "Squid" : { "tenure" : 10 ,…" at bounding box center [362, 142] width 326 height 134
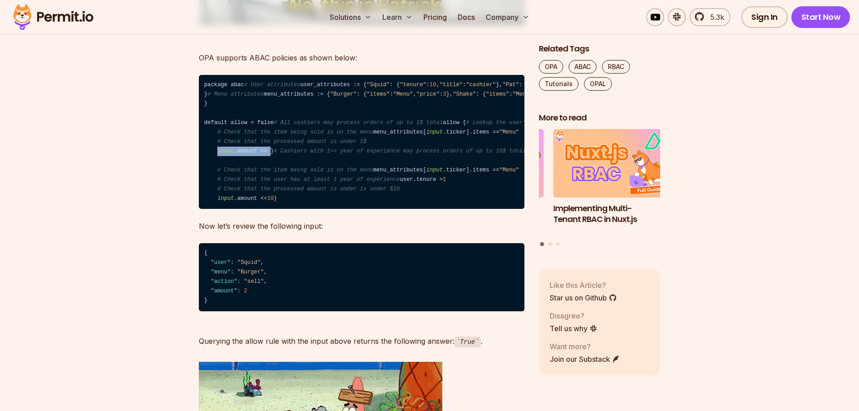
click at [244, 209] on code "package abac # User attributes user_attributes := { "Squid" : { "tenure" : 10 ,…" at bounding box center [362, 142] width 326 height 134
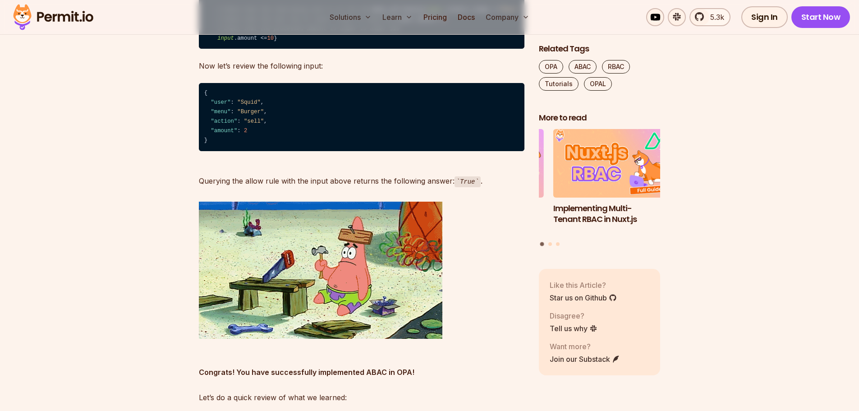
scroll to position [3066, 0]
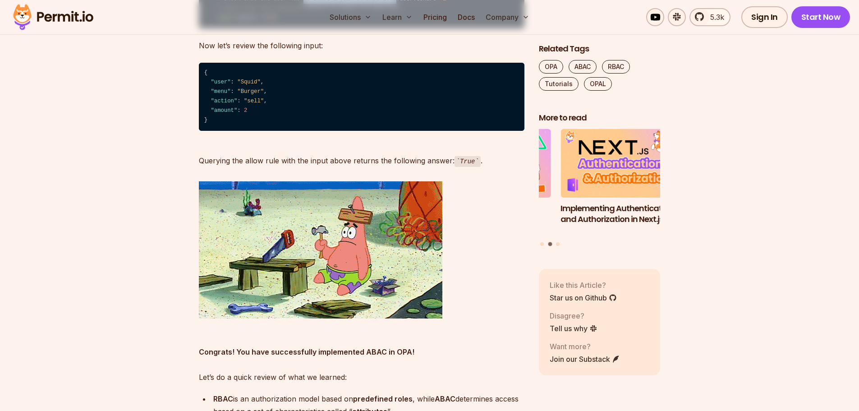
drag, startPoint x: 295, startPoint y: 267, endPoint x: 380, endPoint y: 267, distance: 85.2
drag, startPoint x: 263, startPoint y: 285, endPoint x: 381, endPoint y: 286, distance: 117.7
click at [382, 12] on span "# Check that the processed amount is under is under $10" at bounding box center [308, 8] width 182 height 6
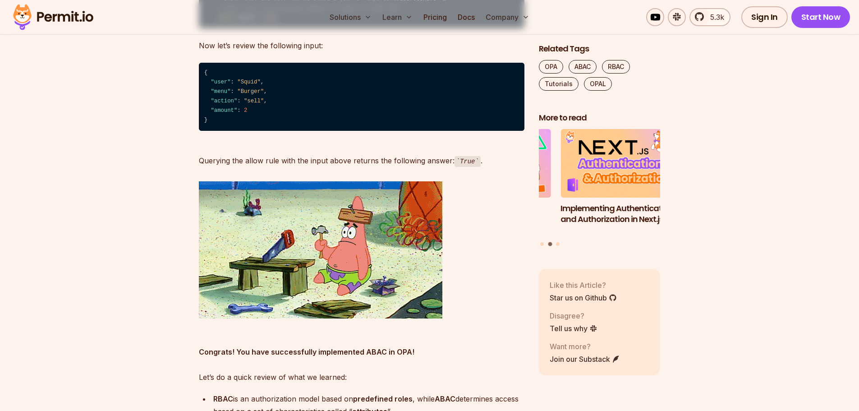
click at [339, 12] on span "# Check that the processed amount is under is under $10" at bounding box center [308, 8] width 182 height 6
drag, startPoint x: 268, startPoint y: 142, endPoint x: 216, endPoint y: 143, distance: 51.9
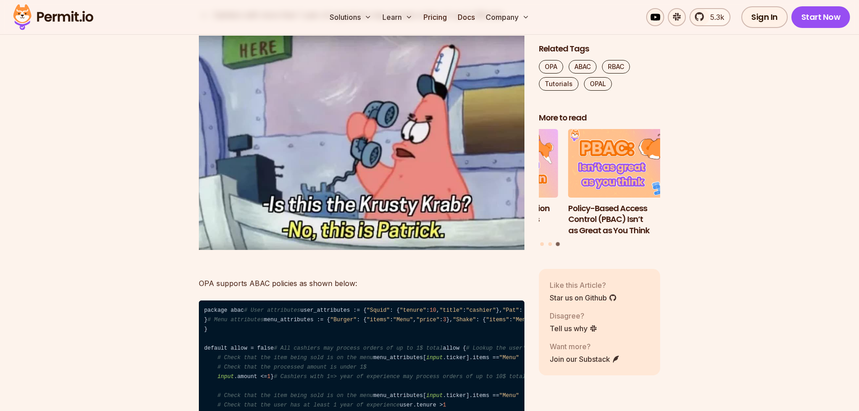
scroll to position [2525, 0]
